Goal: Go to known website: Access a specific website the user already knows

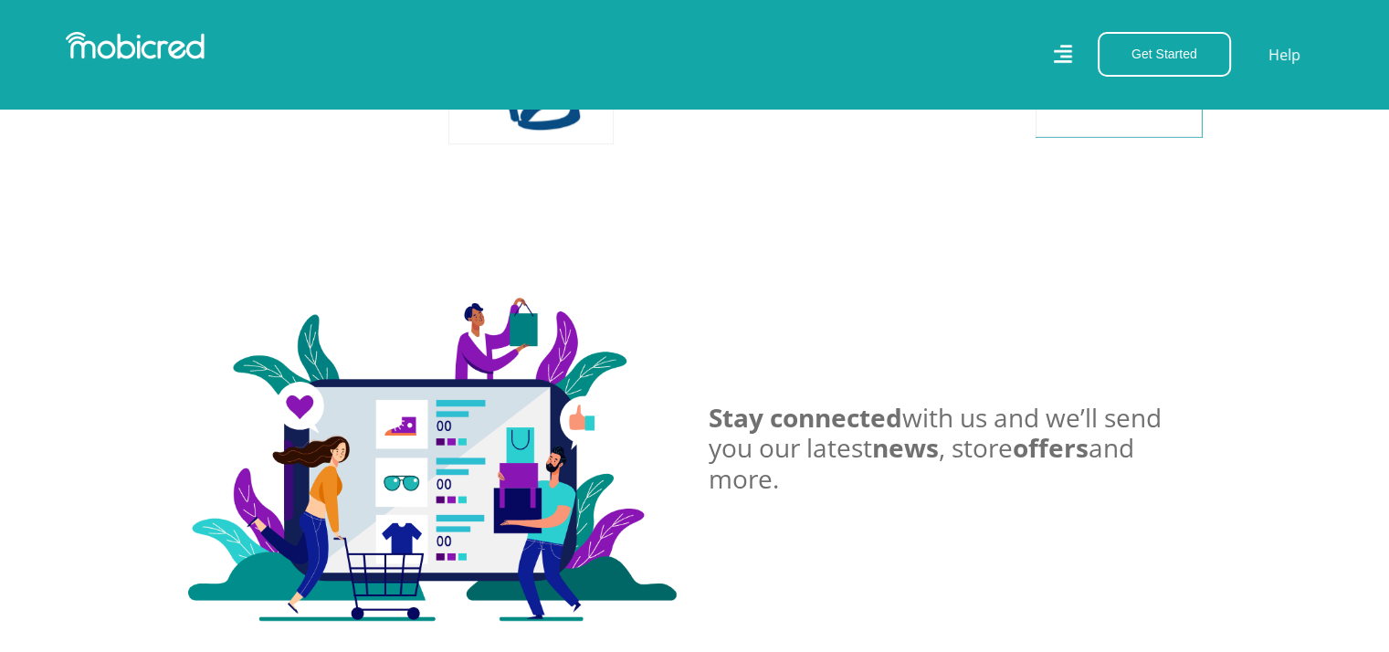
scroll to position [1762, 0]
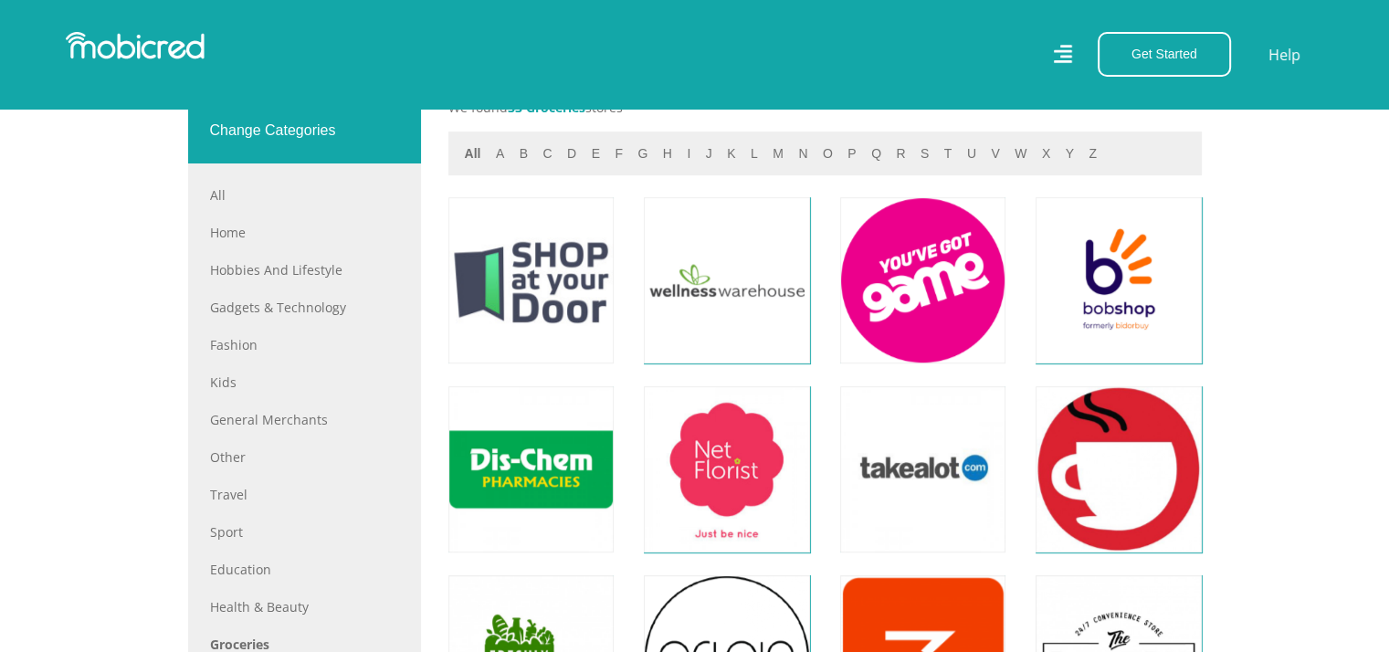
scroll to position [767, 0]
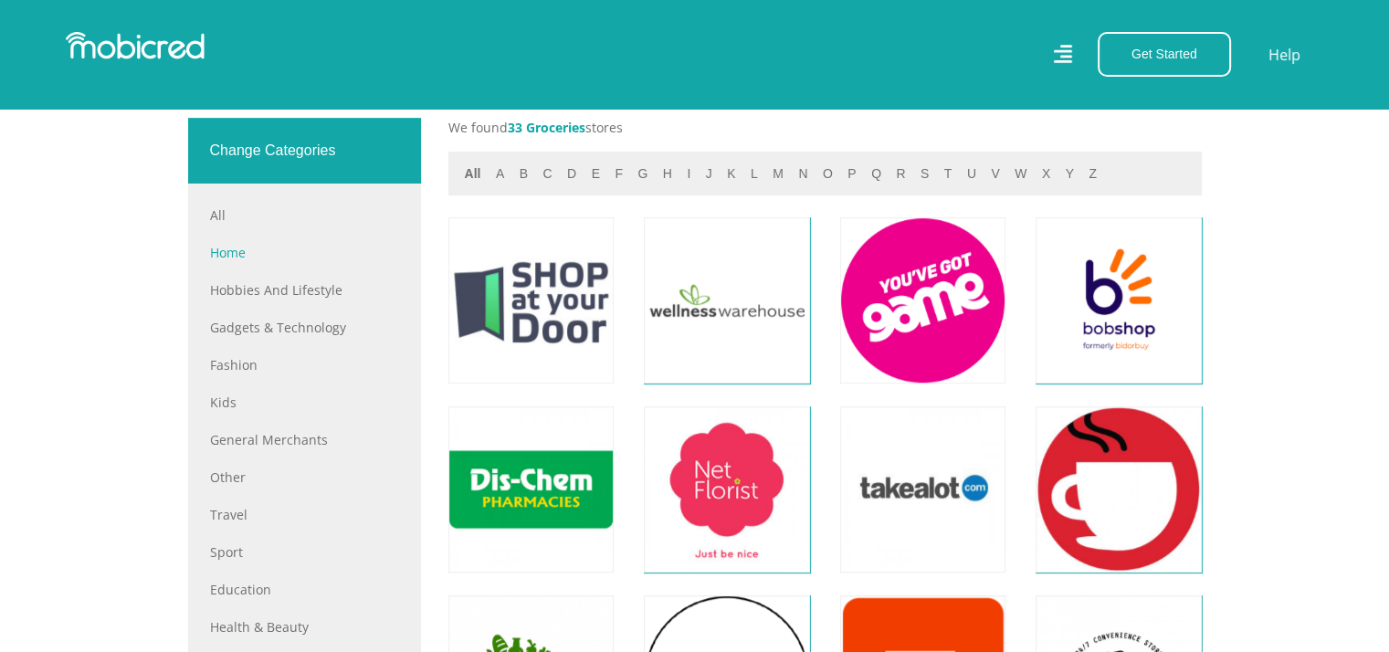
click at [231, 251] on link "Home" at bounding box center [304, 252] width 189 height 19
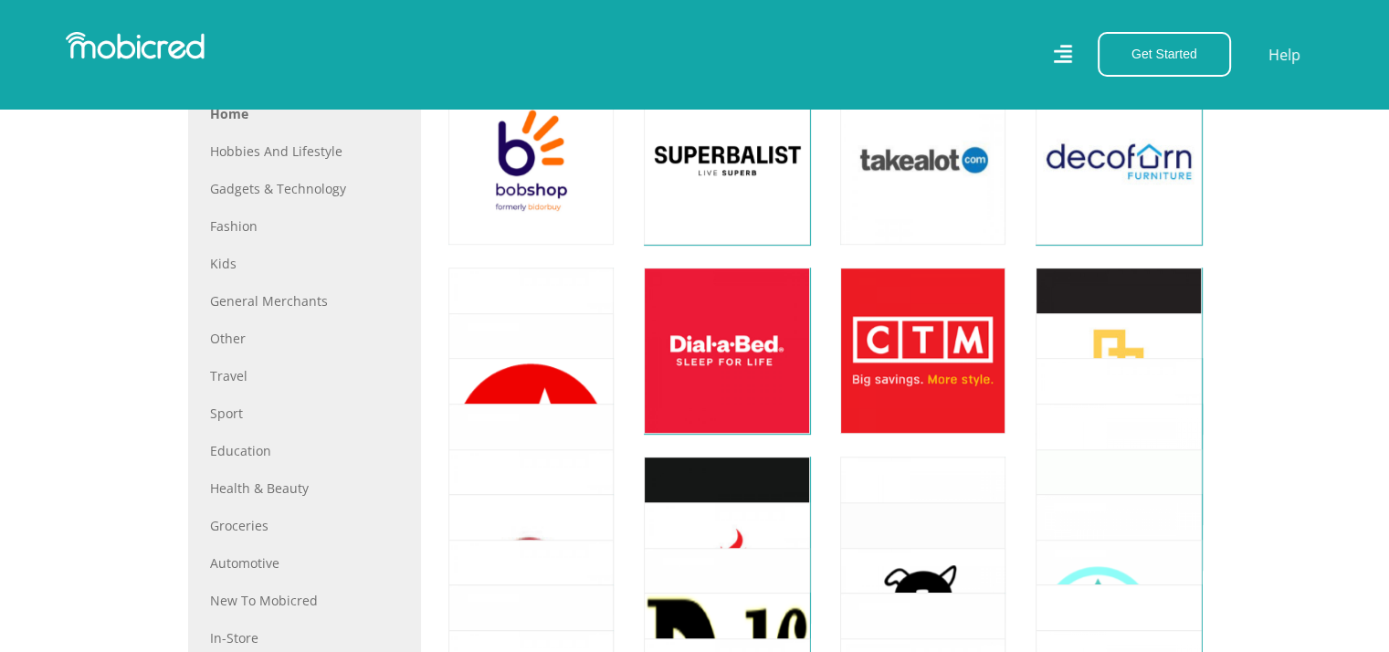
scroll to position [971, 0]
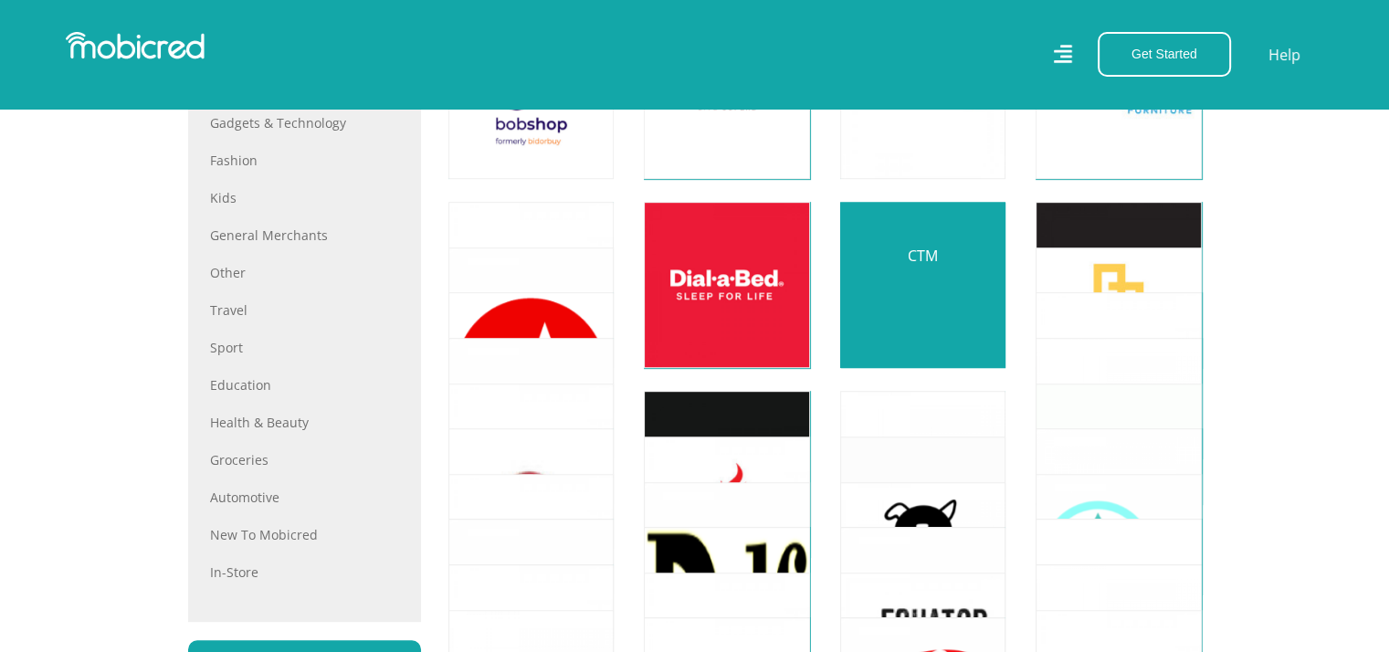
click at [917, 267] on link at bounding box center [922, 284] width 194 height 194
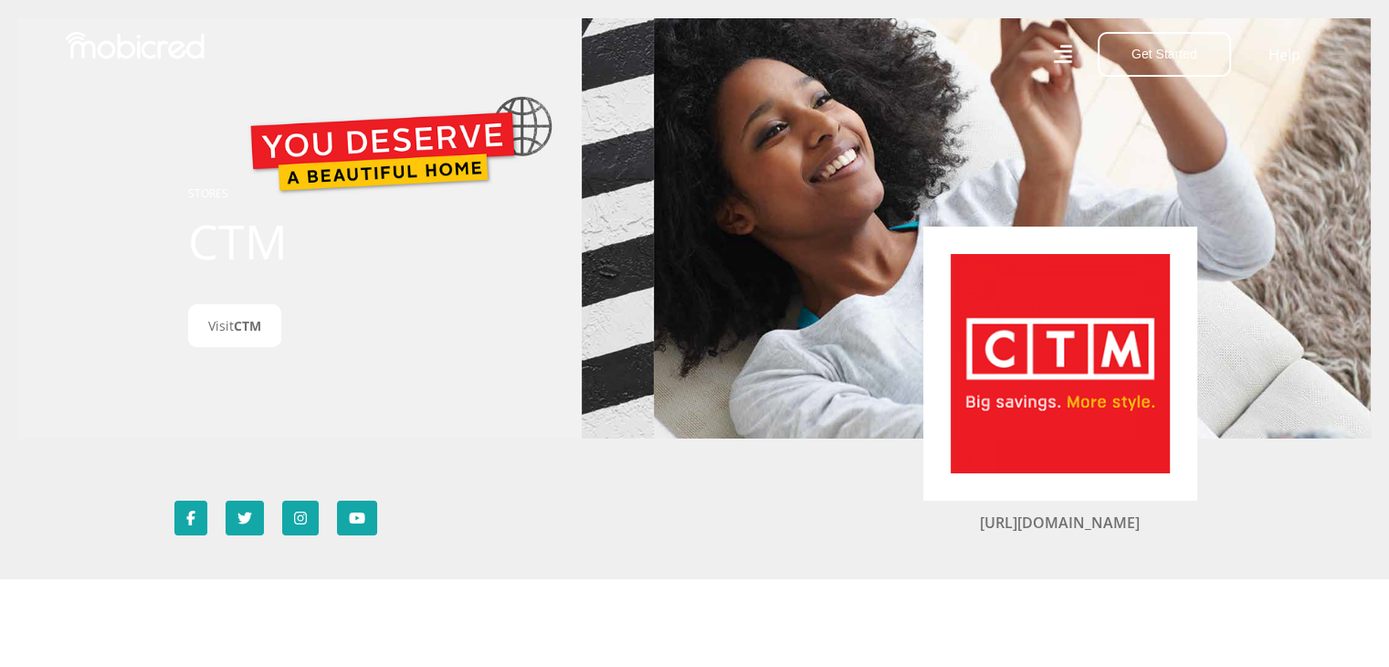
click at [1034, 527] on link "https://www.ctm.co.za/" at bounding box center [1060, 522] width 160 height 20
